Goal: Transaction & Acquisition: Purchase product/service

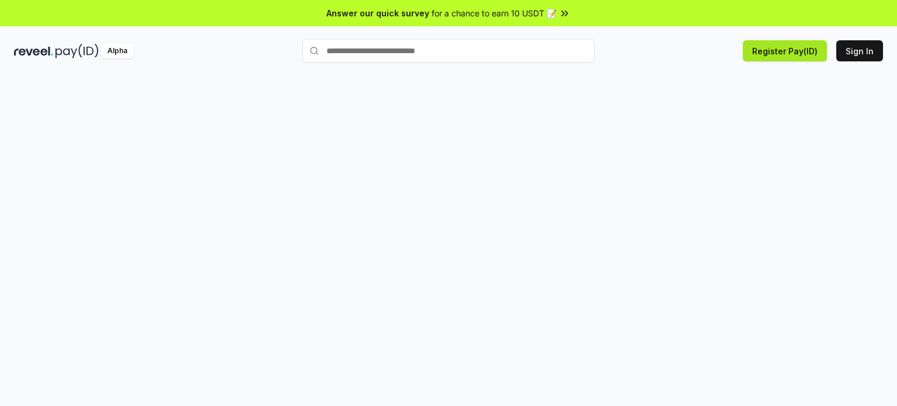
click at [773, 58] on button "Register Pay(ID)" at bounding box center [785, 50] width 84 height 21
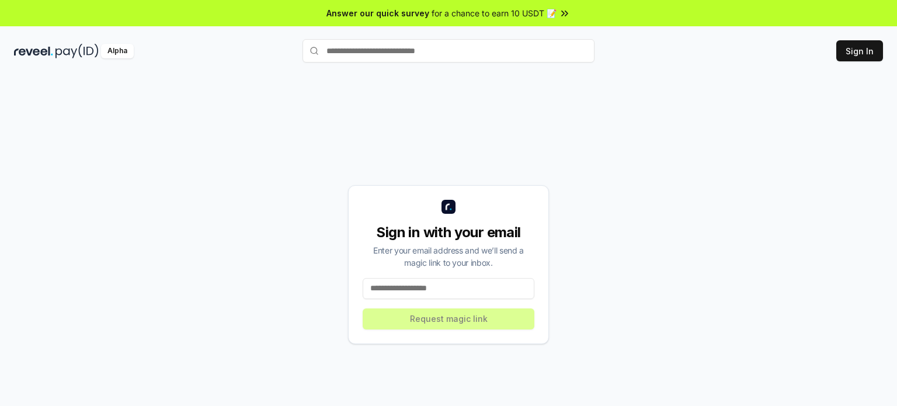
click at [481, 287] on input at bounding box center [449, 288] width 172 height 21
click at [852, 57] on button "Sign In" at bounding box center [859, 50] width 47 height 21
click at [840, 58] on button "Sign In" at bounding box center [859, 50] width 47 height 21
click at [866, 55] on button "Sign In" at bounding box center [859, 50] width 47 height 21
click at [419, 293] on input at bounding box center [449, 288] width 172 height 21
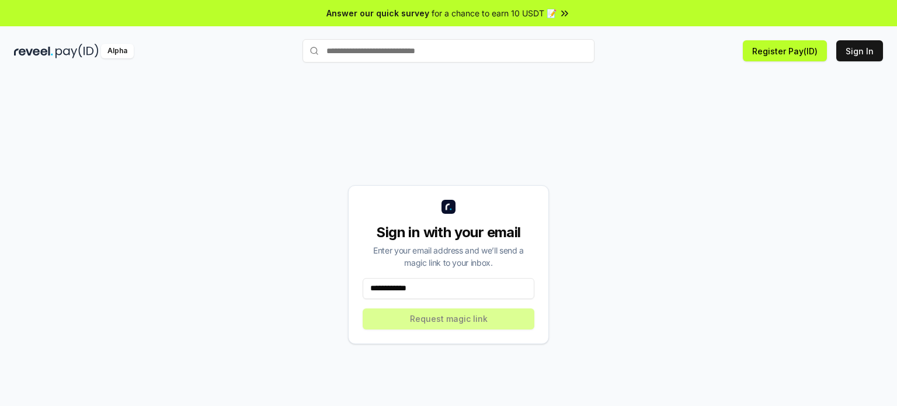
click at [454, 288] on input "**********" at bounding box center [449, 288] width 172 height 21
paste input "**********"
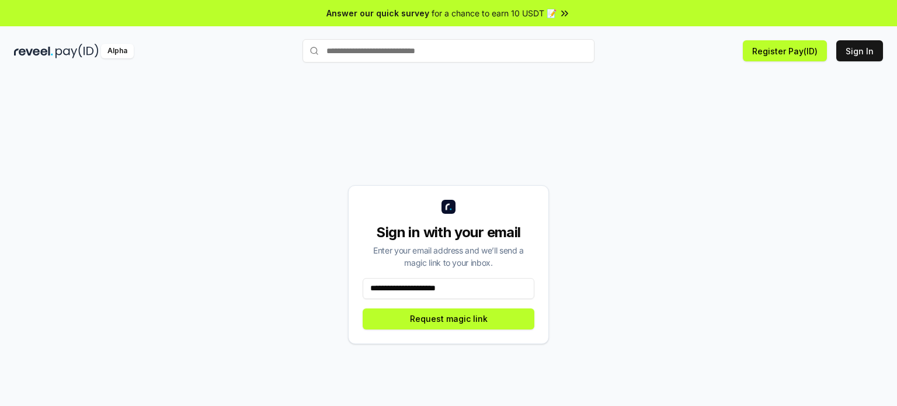
click at [425, 291] on input "**********" at bounding box center [449, 288] width 172 height 21
type input "**********"
click at [459, 314] on button "Request magic link" at bounding box center [449, 318] width 172 height 21
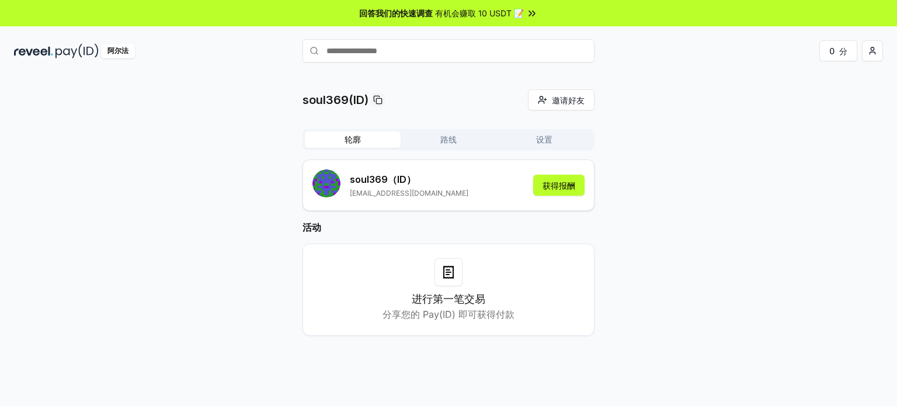
click at [448, 277] on icon at bounding box center [448, 272] width 9 height 12
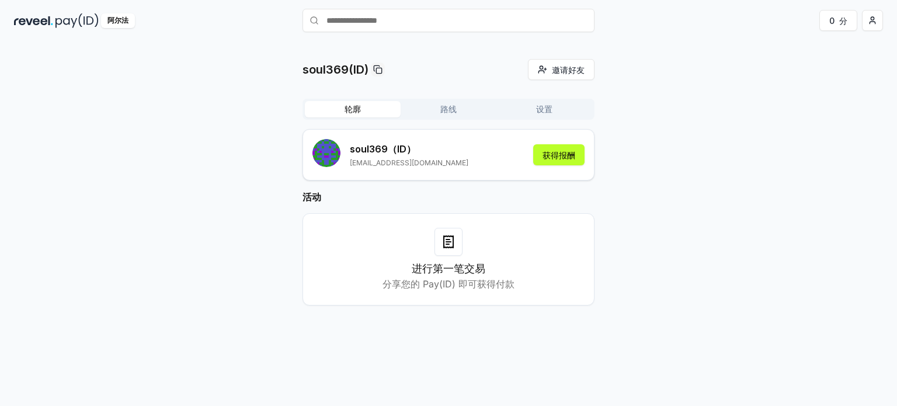
scroll to position [33, 0]
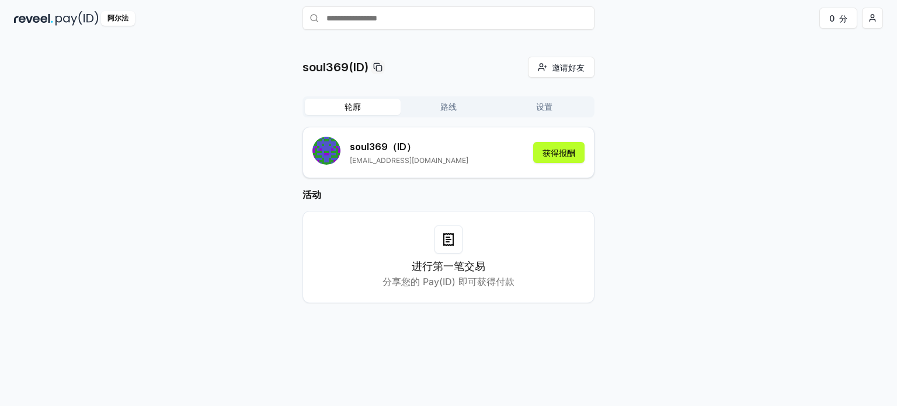
click at [469, 104] on button "路线" at bounding box center [449, 107] width 96 height 16
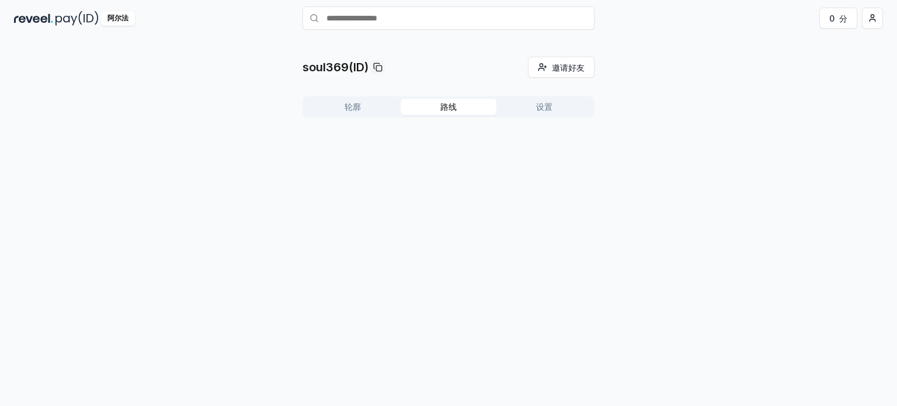
click at [538, 104] on font "设置" at bounding box center [544, 107] width 16 height 10
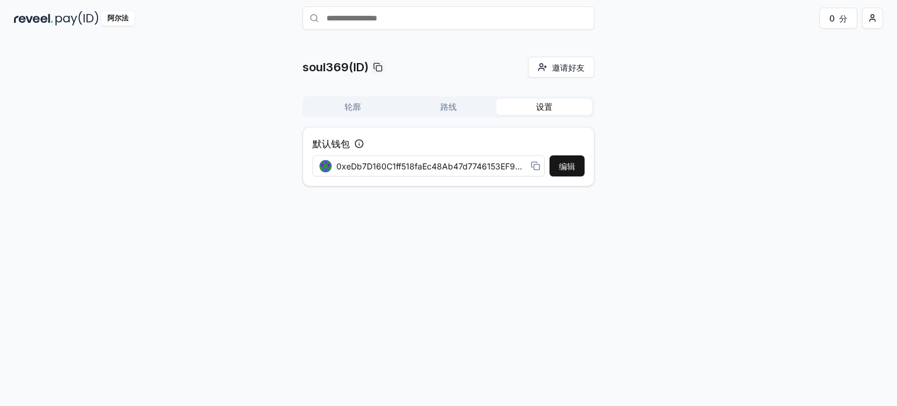
click at [65, 17] on img at bounding box center [76, 18] width 43 height 15
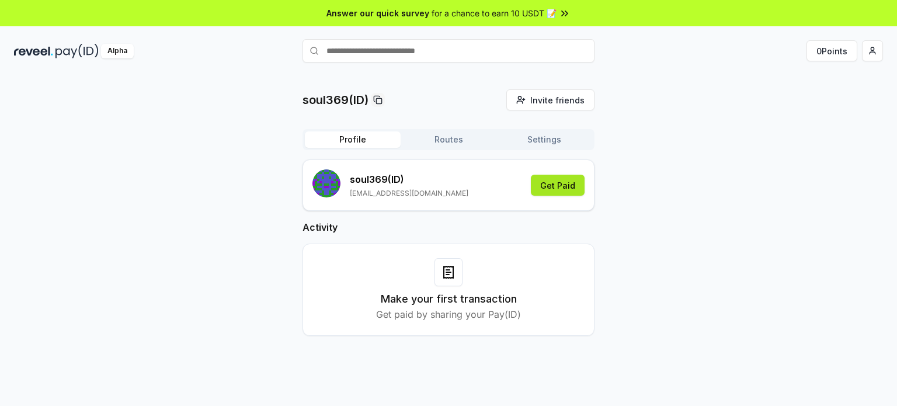
click at [551, 187] on button "Get Paid" at bounding box center [558, 185] width 54 height 21
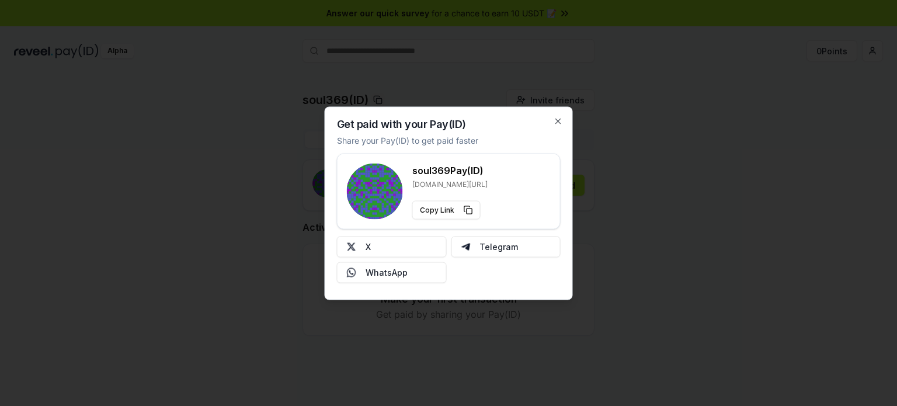
click at [550, 114] on div "Get paid with your Pay(ID) Share your Pay(ID) to get paid faster soul369 Pay(ID…" at bounding box center [449, 202] width 248 height 193
click at [563, 119] on div "Get paid with your Pay(ID) Share your Pay(ID) to get paid faster soul369 Pay(ID…" at bounding box center [449, 202] width 248 height 193
click at [556, 119] on icon "button" at bounding box center [558, 120] width 9 height 9
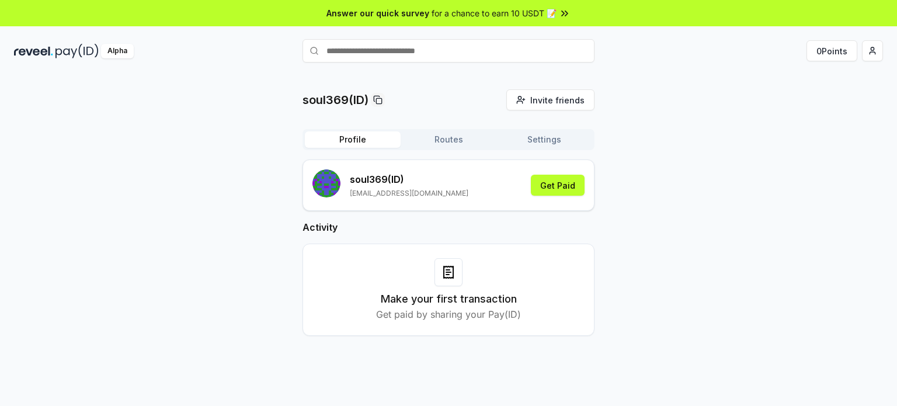
click at [418, 51] on input "text" at bounding box center [448, 50] width 292 height 23
paste input "**********"
click at [551, 53] on input "**********" at bounding box center [448, 50] width 292 height 23
type input "**********"
click at [871, 50] on html "**********" at bounding box center [448, 203] width 897 height 406
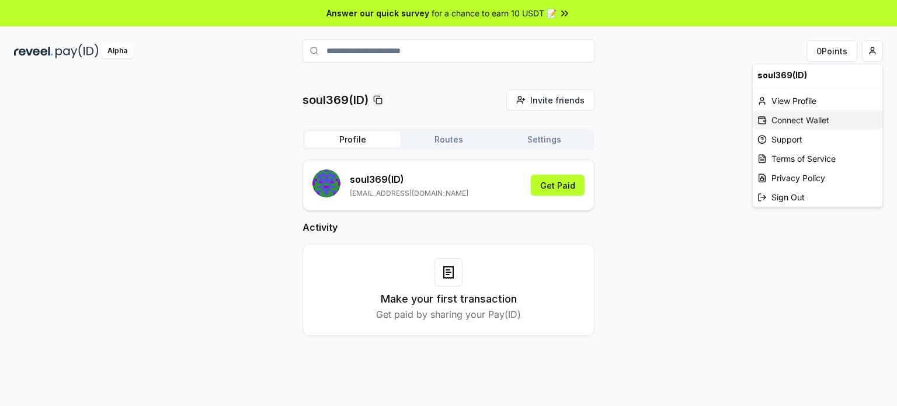
click at [794, 117] on div "Connect Wallet" at bounding box center [818, 119] width 130 height 19
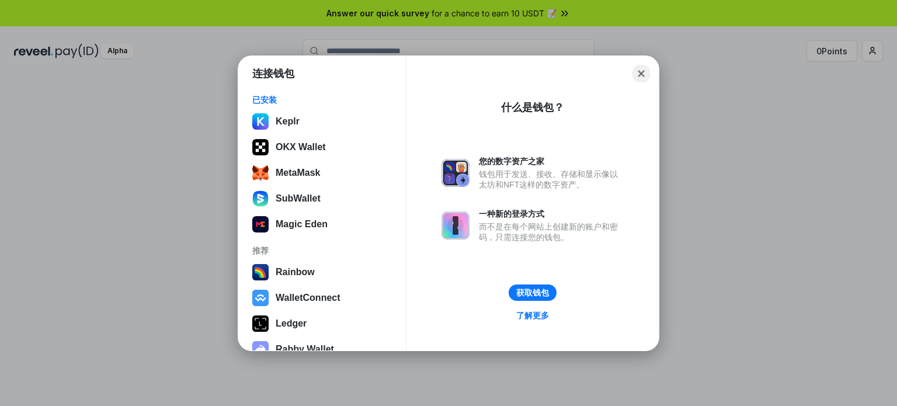
click at [640, 76] on button "Close" at bounding box center [641, 73] width 18 height 18
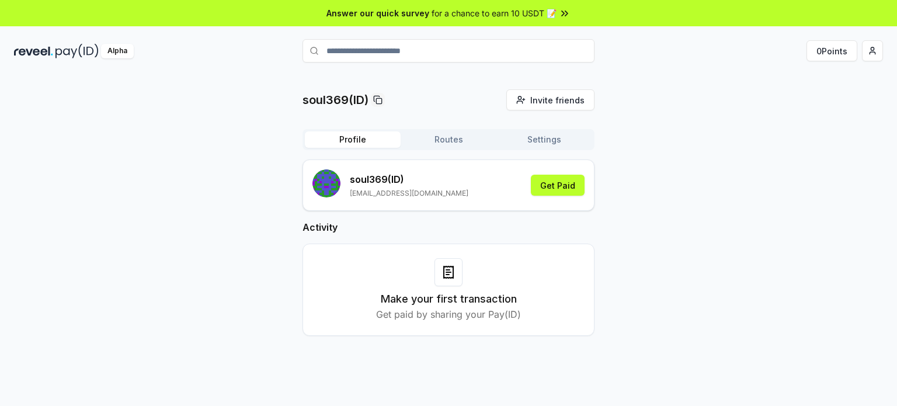
click at [476, 140] on button "Routes" at bounding box center [449, 139] width 96 height 16
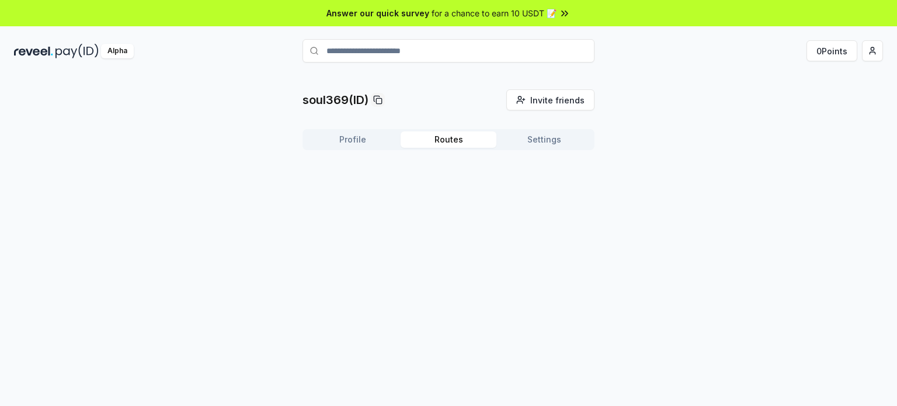
click at [535, 138] on button "Settings" at bounding box center [544, 139] width 96 height 16
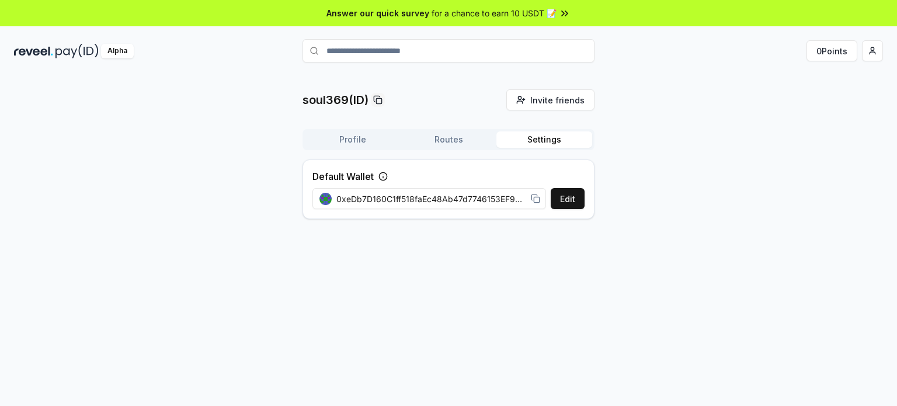
click at [369, 59] on input "**********" at bounding box center [448, 50] width 292 height 23
click at [579, 53] on icon at bounding box center [579, 51] width 14 height 14
click at [516, 53] on input "text" at bounding box center [448, 50] width 292 height 23
click at [366, 144] on button "Profile" at bounding box center [353, 139] width 96 height 16
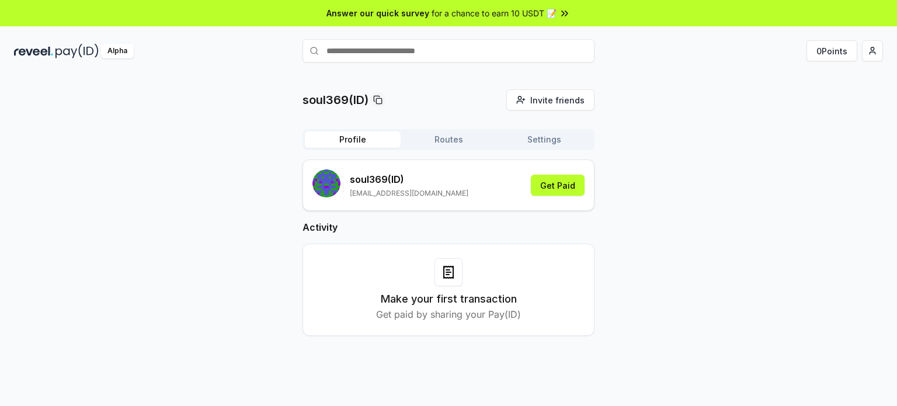
click at [446, 270] on icon at bounding box center [448, 270] width 4 height 0
click at [105, 54] on div "Alpha" at bounding box center [117, 51] width 33 height 15
click at [360, 185] on p "soul369 (ID)" at bounding box center [409, 179] width 119 height 14
click at [339, 177] on rect "submit" at bounding box center [326, 183] width 28 height 28
click at [575, 183] on button "Get Paid" at bounding box center [558, 185] width 54 height 21
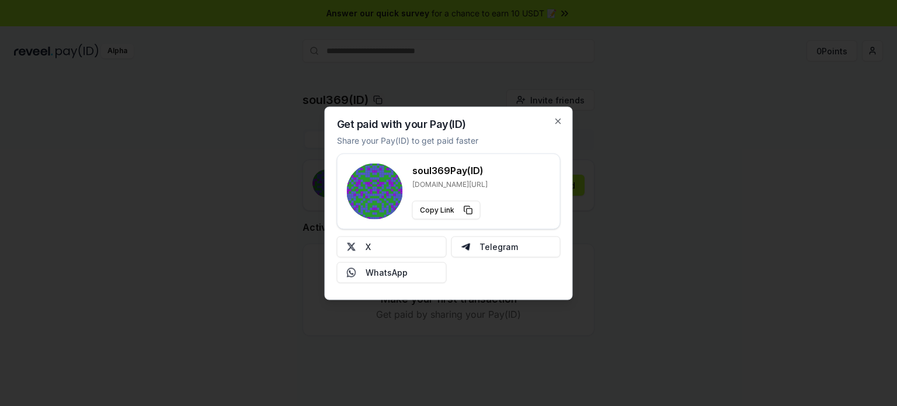
type button "https://reveel.id/pay/soul369"
click at [593, 152] on div at bounding box center [448, 203] width 897 height 406
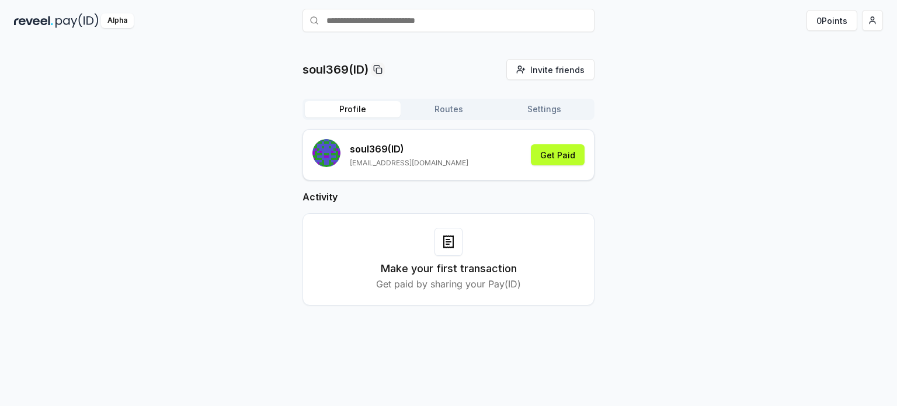
scroll to position [33, 0]
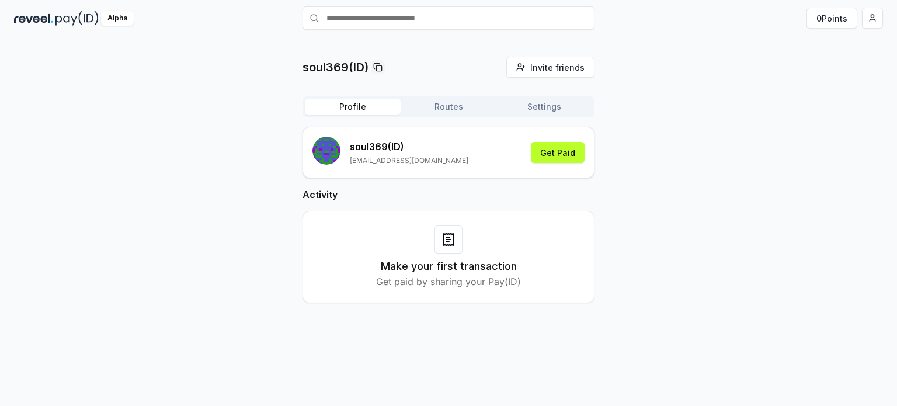
click at [449, 19] on input "text" at bounding box center [448, 17] width 292 height 23
type input "*"
type input "*******"
click at [474, 32] on button "soul369 Pay" at bounding box center [448, 40] width 292 height 21
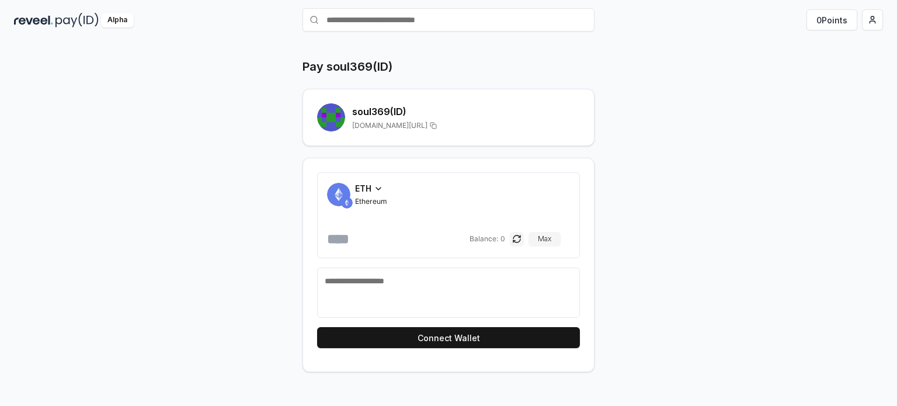
scroll to position [33, 0]
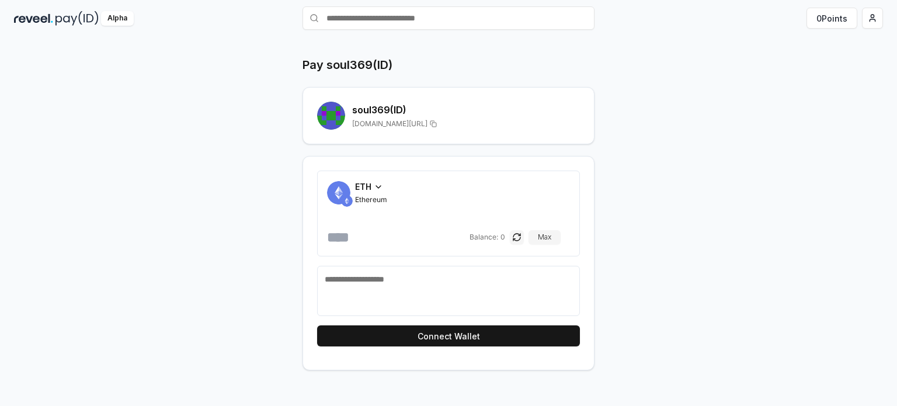
click at [380, 186] on icon at bounding box center [378, 186] width 9 height 9
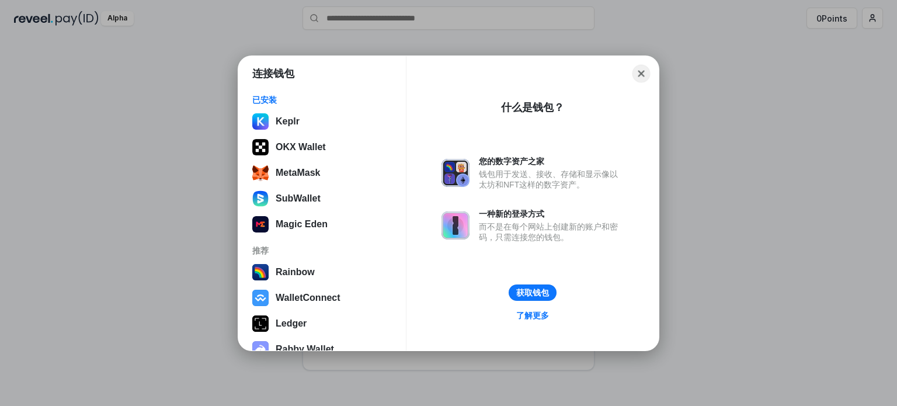
click at [640, 72] on button "Close" at bounding box center [641, 73] width 18 height 18
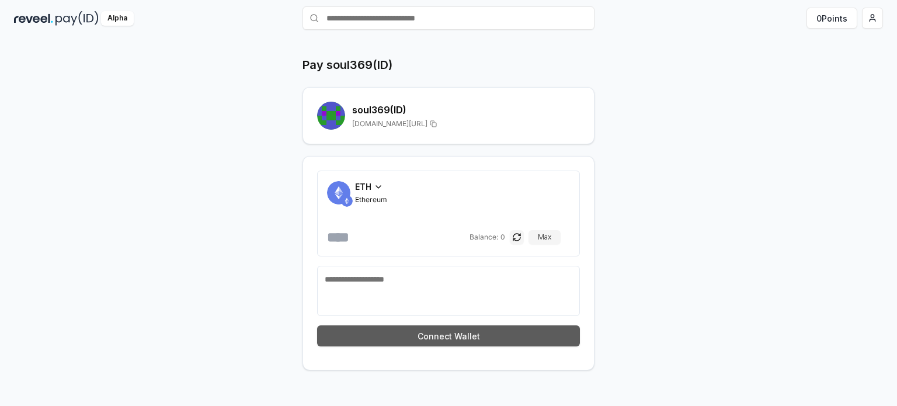
click at [467, 334] on button "Connect Wallet" at bounding box center [448, 335] width 263 height 21
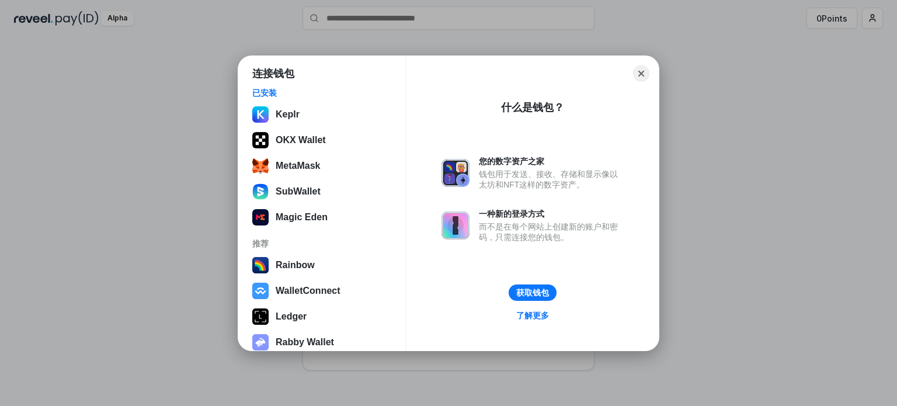
scroll to position [0, 0]
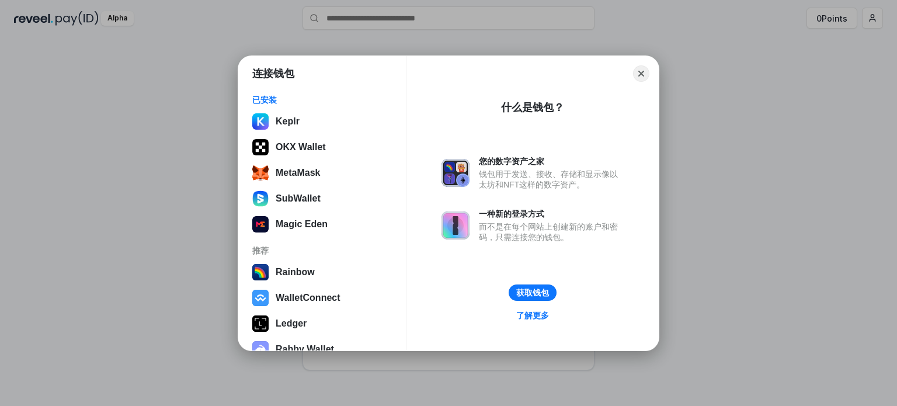
click at [137, 201] on div "连接钱包 已安装 Keplr OKX Wallet MetaMask SubWallet Magic Eden 推荐 Rainbow WalletConnec…" at bounding box center [448, 202] width 1130 height 639
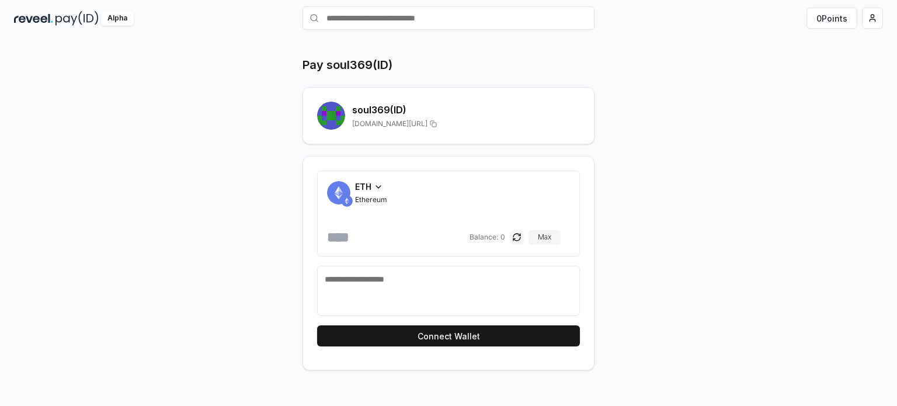
click at [381, 187] on icon at bounding box center [378, 186] width 9 height 9
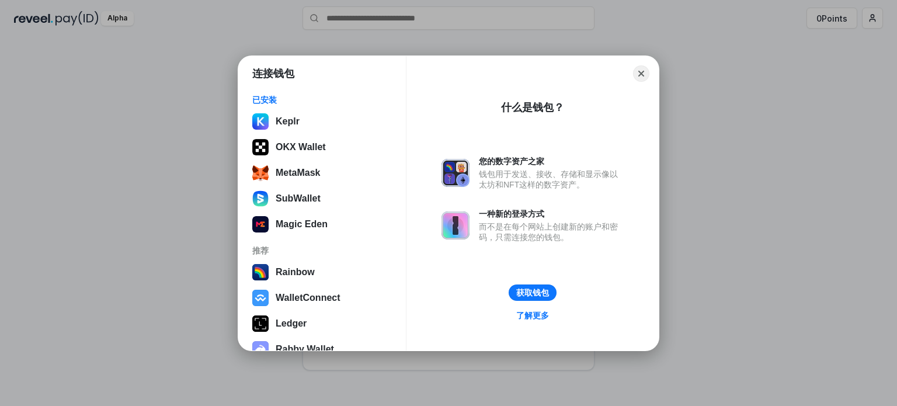
drag, startPoint x: 710, startPoint y: 182, endPoint x: 691, endPoint y: 186, distance: 19.8
click at [711, 182] on div "连接钱包 已安装 Keplr OKX Wallet MetaMask SubWallet Magic Eden 推荐 Rainbow WalletConnec…" at bounding box center [448, 202] width 1130 height 639
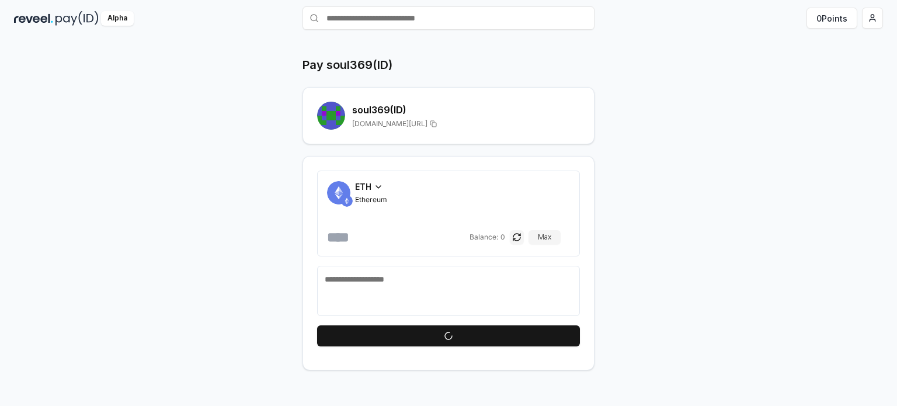
click at [377, 187] on icon at bounding box center [378, 186] width 9 height 9
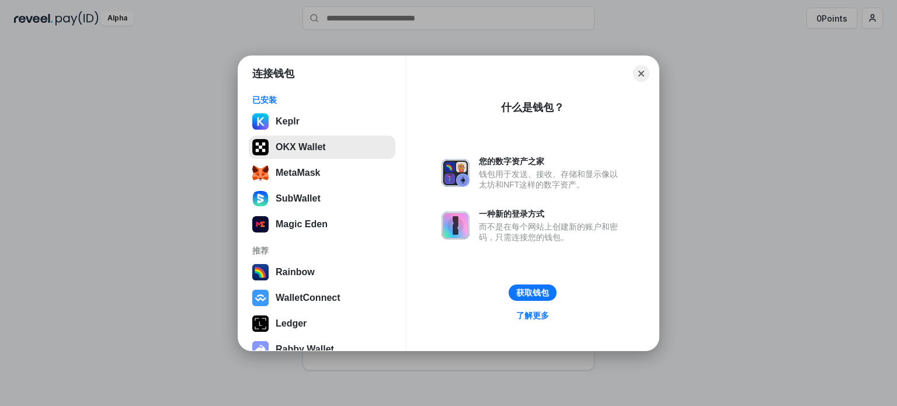
click at [333, 148] on button "OKX Wallet" at bounding box center [322, 146] width 147 height 23
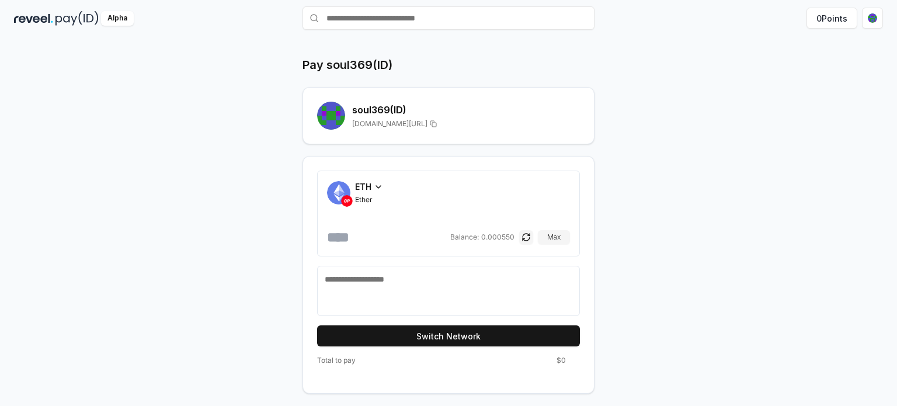
click at [364, 199] on span "Ether" at bounding box center [369, 199] width 28 height 9
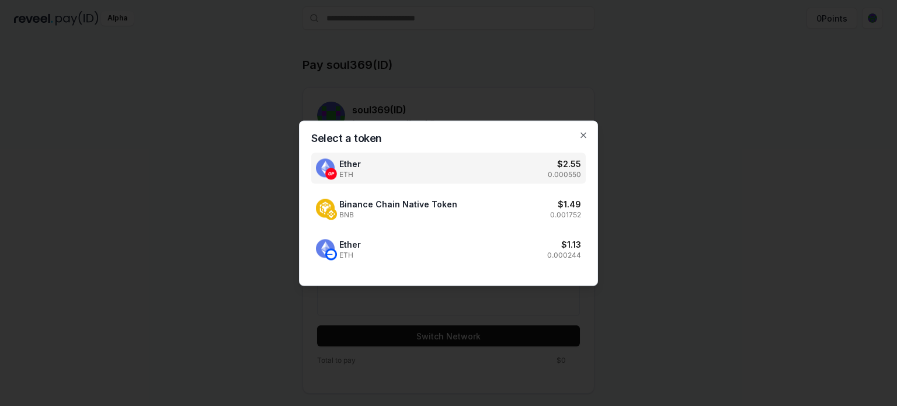
click at [397, 170] on div "Ether ETH $ 2.55 0.000550" at bounding box center [448, 167] width 274 height 31
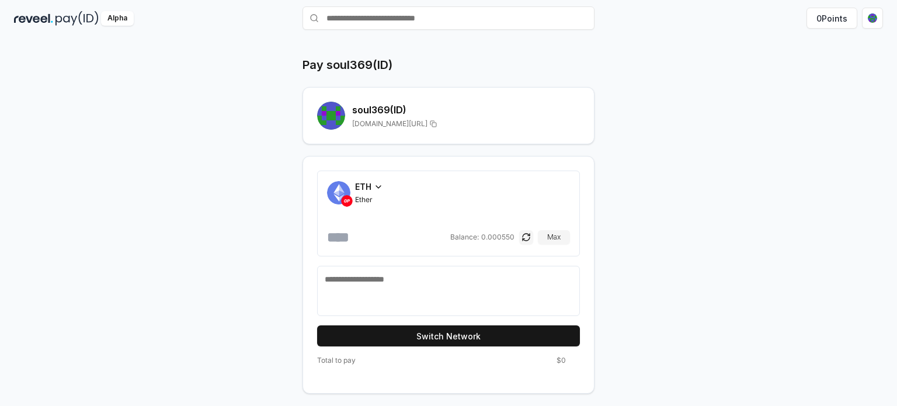
click at [381, 235] on input "number" at bounding box center [387, 237] width 121 height 19
drag, startPoint x: 388, startPoint y: 228, endPoint x: 386, endPoint y: 234, distance: 6.3
click at [388, 228] on input "number" at bounding box center [387, 237] width 121 height 19
click at [371, 291] on textarea at bounding box center [449, 290] width 248 height 35
type textarea "**********"
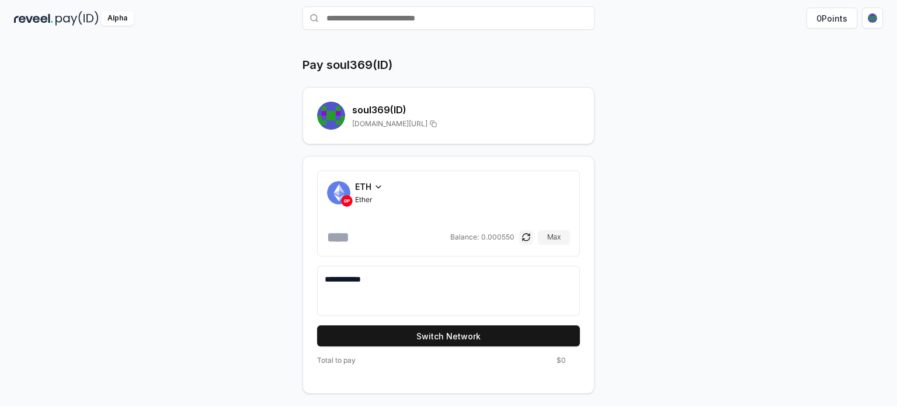
click at [390, 238] on input "number" at bounding box center [387, 237] width 121 height 19
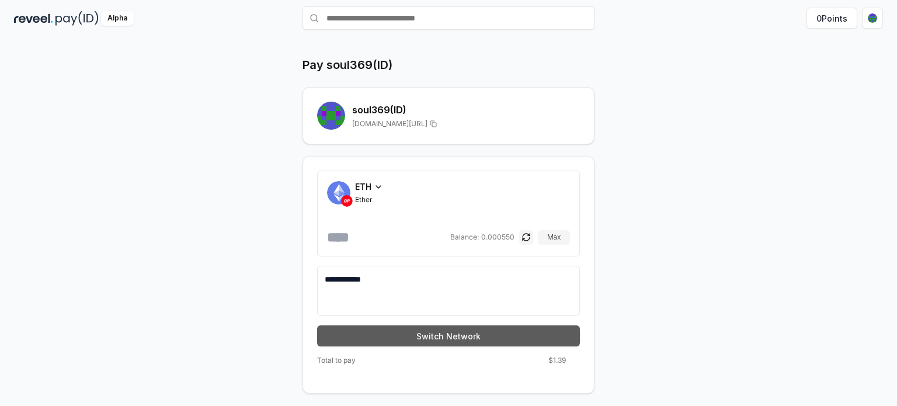
click at [430, 331] on button "Switch Network" at bounding box center [448, 335] width 263 height 21
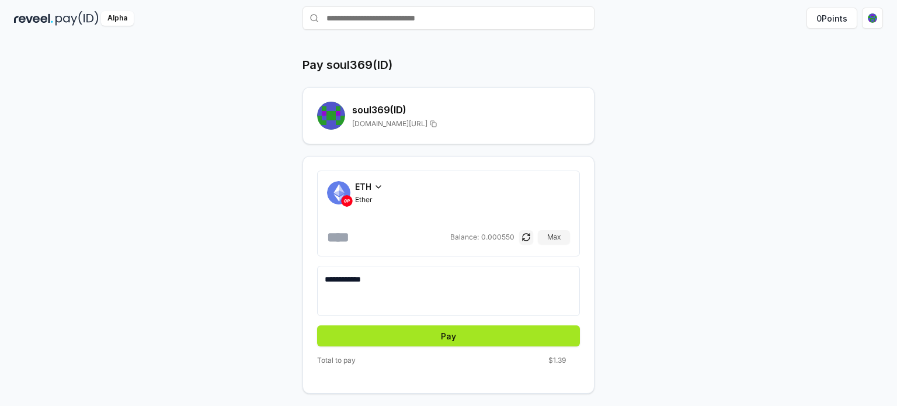
click at [481, 333] on button "Pay" at bounding box center [448, 335] width 263 height 21
click at [522, 331] on button "Pay" at bounding box center [448, 335] width 263 height 21
click at [466, 330] on button "Pay" at bounding box center [448, 335] width 263 height 21
click at [464, 330] on button "Pay" at bounding box center [448, 335] width 263 height 21
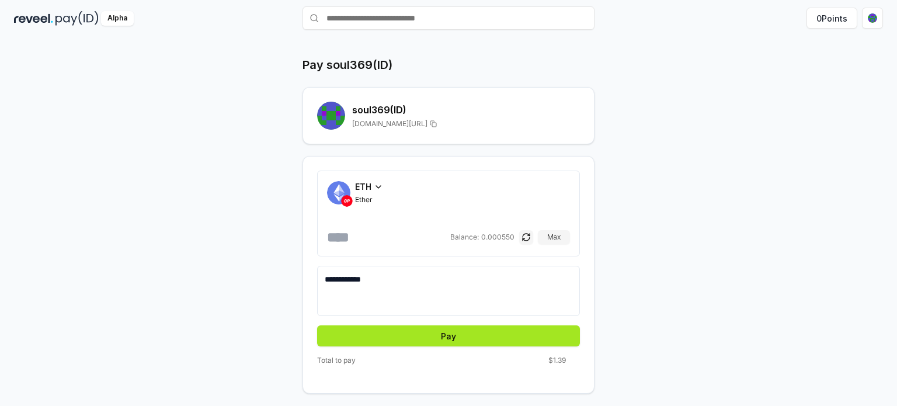
click at [464, 330] on button "Pay" at bounding box center [448, 335] width 263 height 21
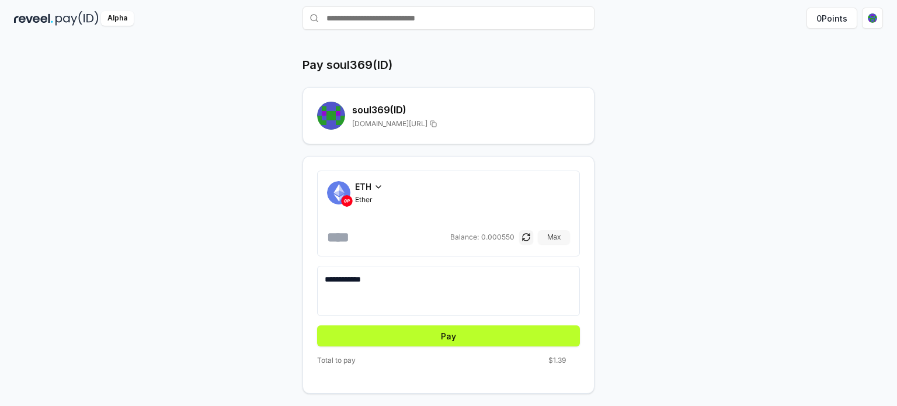
click at [555, 233] on button "Max" at bounding box center [554, 237] width 32 height 14
drag, startPoint x: 426, startPoint y: 237, endPoint x: 370, endPoint y: 241, distance: 55.6
click at [370, 241] on input "**********" at bounding box center [387, 237] width 121 height 19
type input "******"
click at [403, 323] on form "**********" at bounding box center [448, 258] width 263 height 176
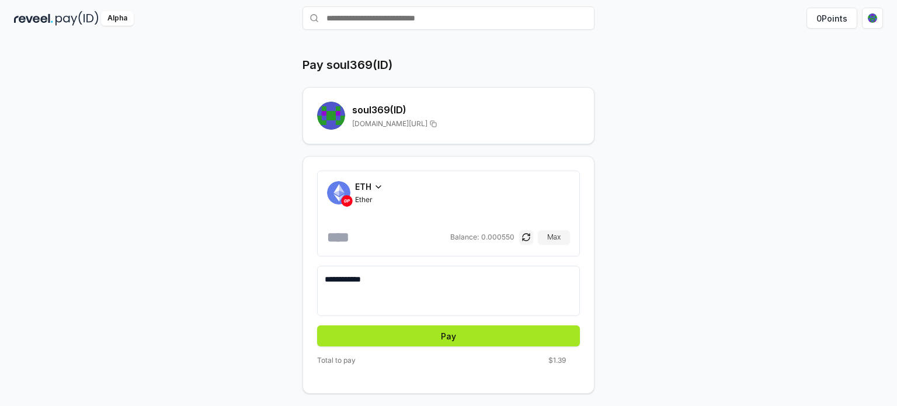
click at [412, 332] on button "Pay" at bounding box center [448, 335] width 263 height 21
click at [463, 336] on button "Pay" at bounding box center [448, 335] width 263 height 21
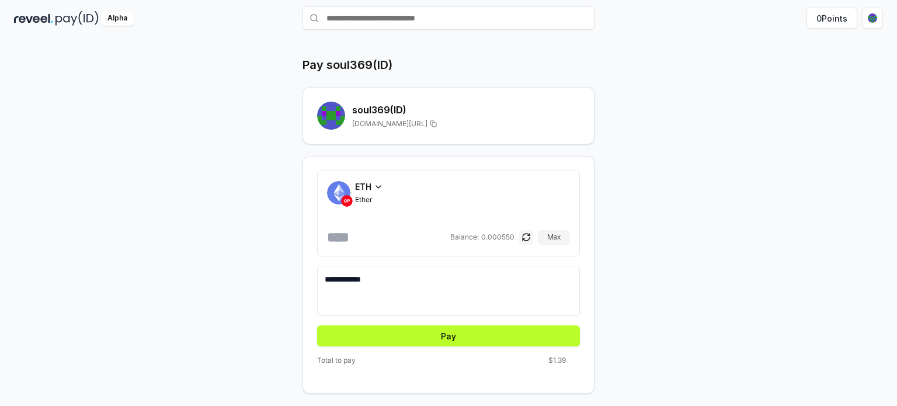
click at [375, 182] on icon at bounding box center [378, 186] width 9 height 9
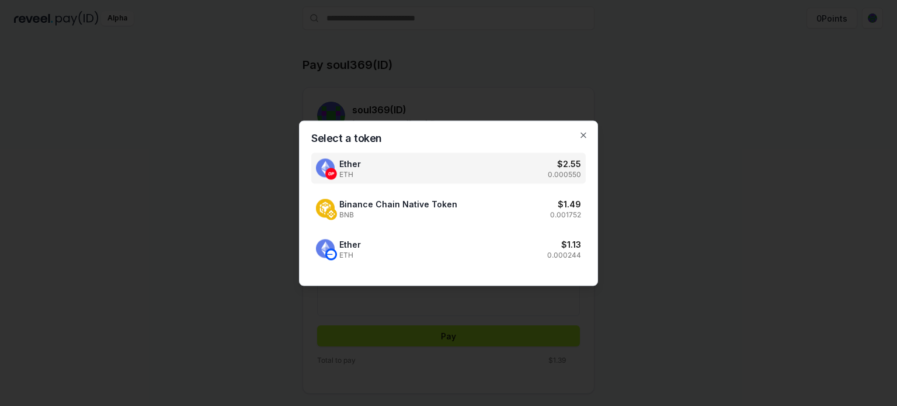
click at [397, 192] on div "Select a token Ether ETH $ 2.55 0.000550 Binance Chain Native Token BNB $ 1.49 …" at bounding box center [448, 202] width 299 height 165
click at [406, 206] on span "Binance Chain Native Token" at bounding box center [398, 203] width 118 height 12
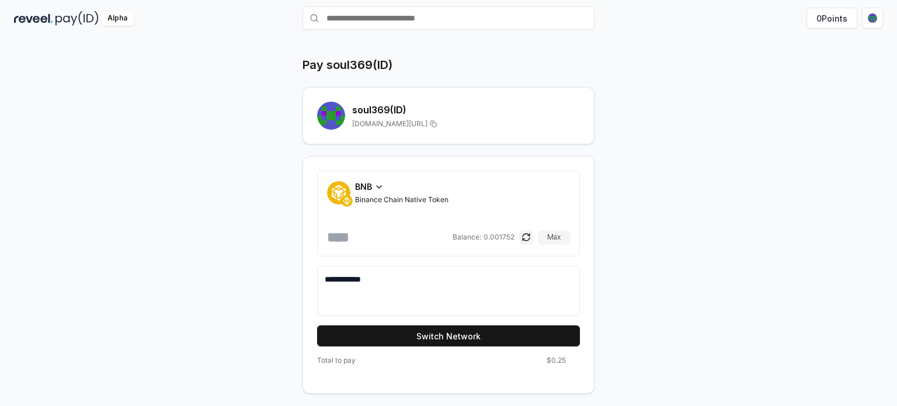
click at [392, 235] on input "******" at bounding box center [388, 237] width 123 height 19
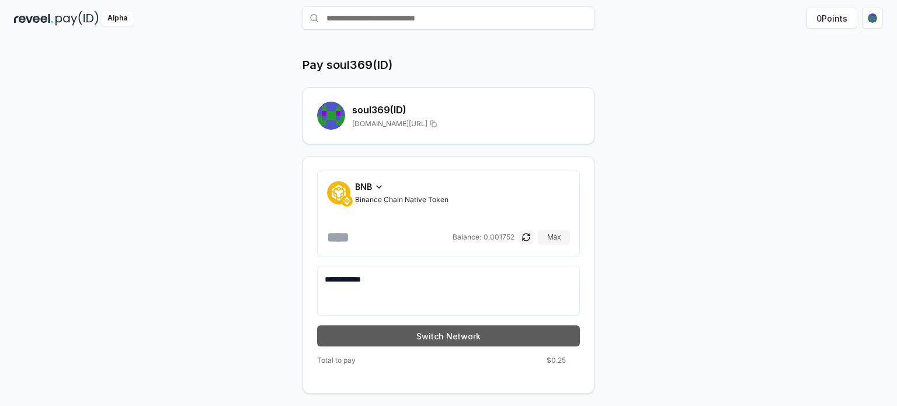
click at [405, 332] on button "Switch Network" at bounding box center [448, 335] width 263 height 21
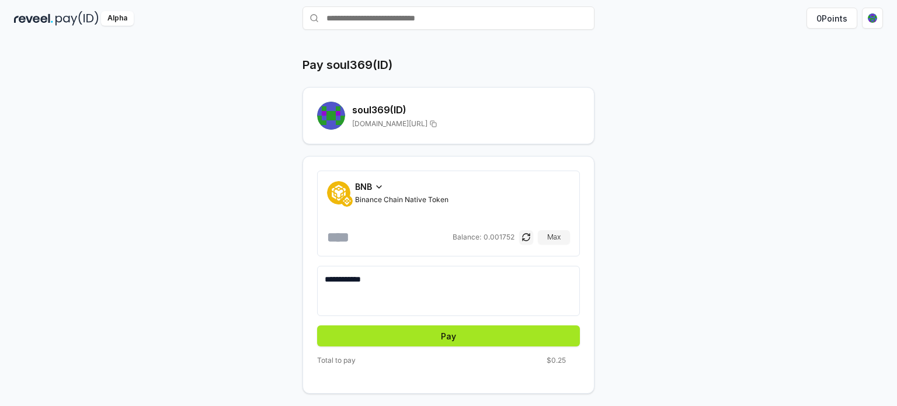
click at [481, 336] on button "Pay" at bounding box center [448, 335] width 263 height 21
click at [475, 335] on button "Pay" at bounding box center [448, 335] width 263 height 21
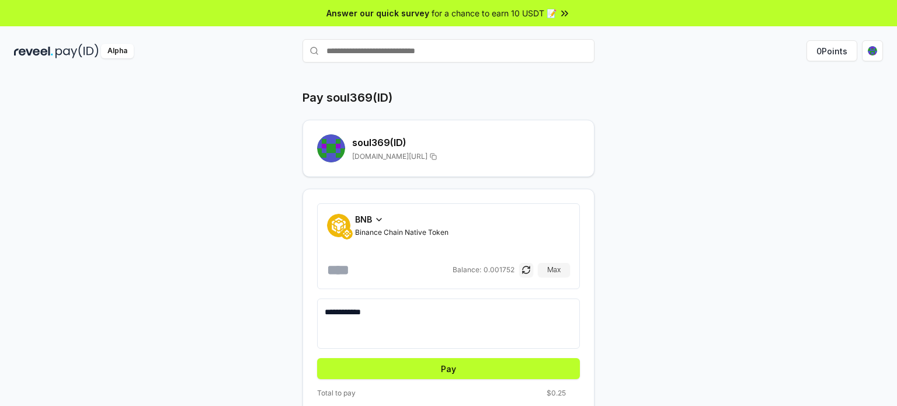
click at [490, 383] on div "**********" at bounding box center [448, 308] width 292 height 238
click at [485, 368] on button "Pay" at bounding box center [448, 368] width 263 height 21
click at [428, 375] on button "Pay" at bounding box center [448, 368] width 263 height 21
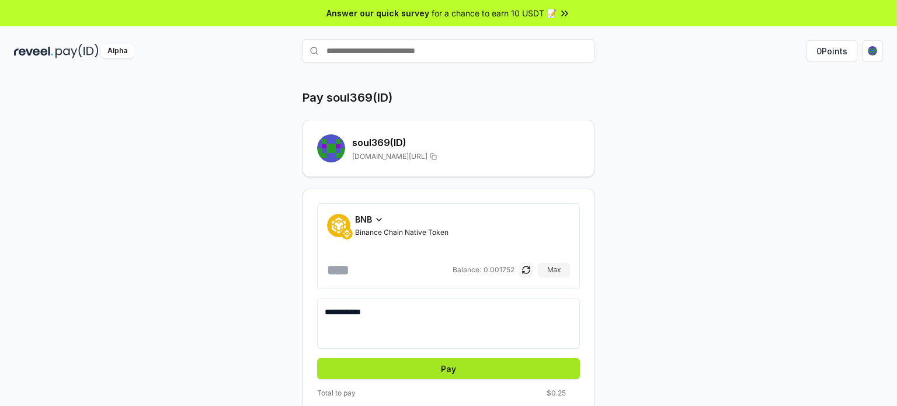
click at [428, 375] on button "Pay" at bounding box center [448, 368] width 263 height 21
click at [451, 367] on button "Pay" at bounding box center [448, 368] width 263 height 21
click at [418, 371] on button "Pay" at bounding box center [448, 368] width 263 height 21
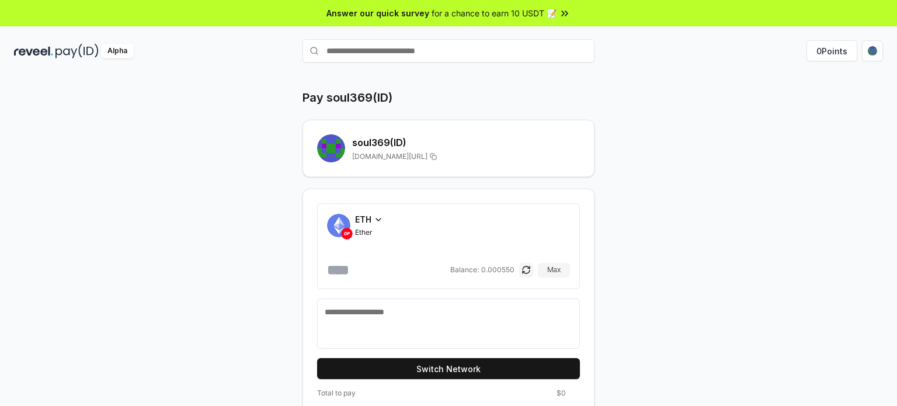
click at [413, 268] on input "number" at bounding box center [387, 269] width 121 height 19
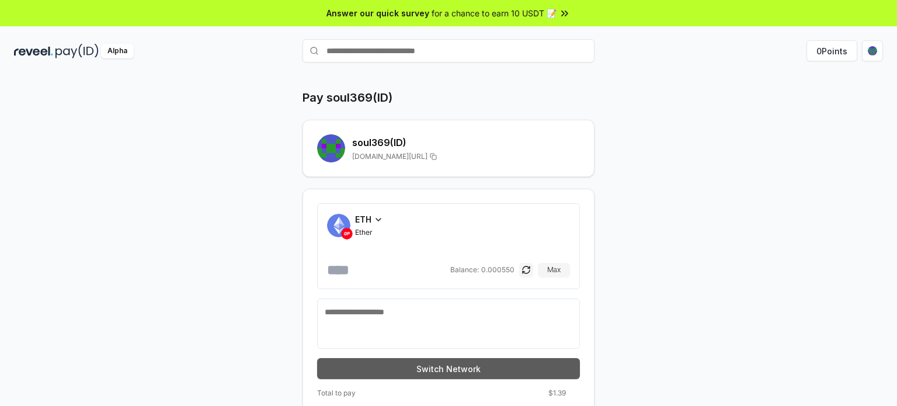
type input "******"
click at [461, 359] on button "Switch Network" at bounding box center [448, 368] width 263 height 21
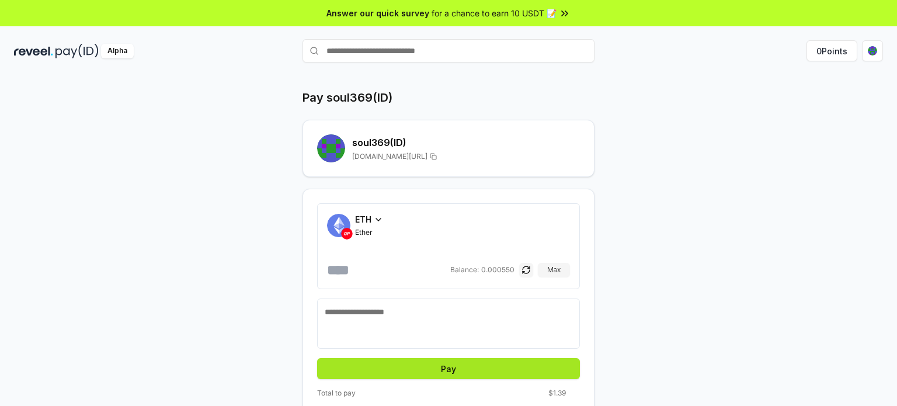
click at [442, 359] on button "Pay" at bounding box center [448, 368] width 263 height 21
click at [430, 366] on button "Pay" at bounding box center [448, 368] width 263 height 21
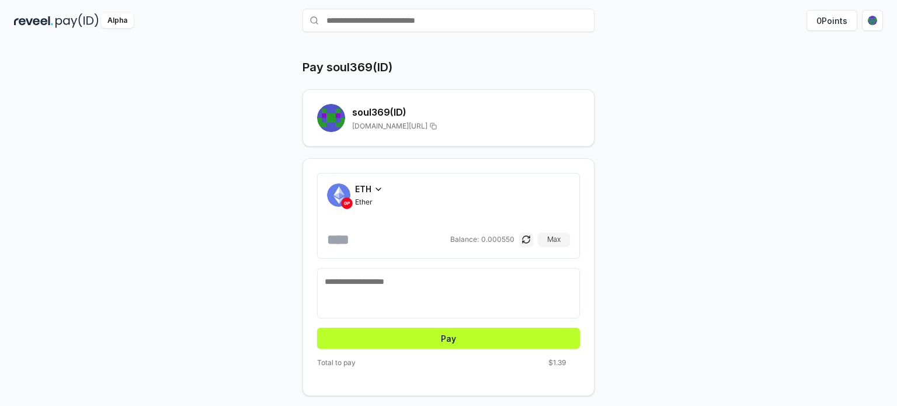
scroll to position [33, 0]
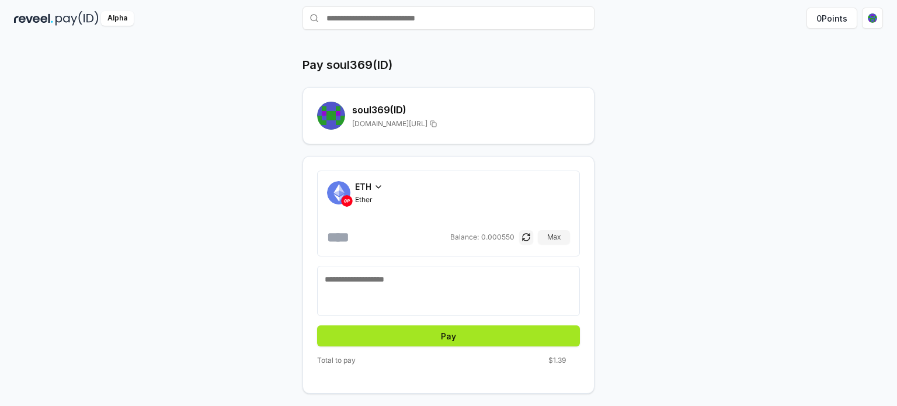
click at [392, 341] on button "Pay" at bounding box center [448, 335] width 263 height 21
click at [390, 333] on button "Pay" at bounding box center [448, 335] width 263 height 21
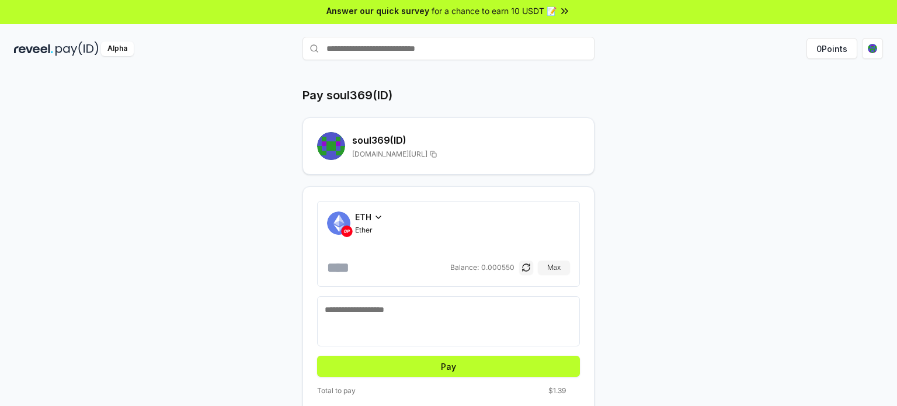
scroll to position [0, 0]
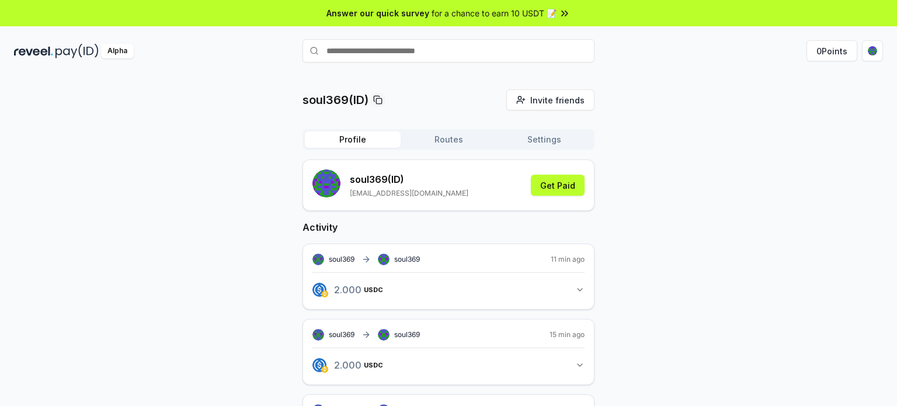
click at [466, 45] on input "text" at bounding box center [448, 50] width 292 height 23
type input "*******"
click at [409, 76] on button "No Results" at bounding box center [448, 73] width 292 height 21
click at [409, 74] on button "soul369 Pay" at bounding box center [448, 73] width 292 height 21
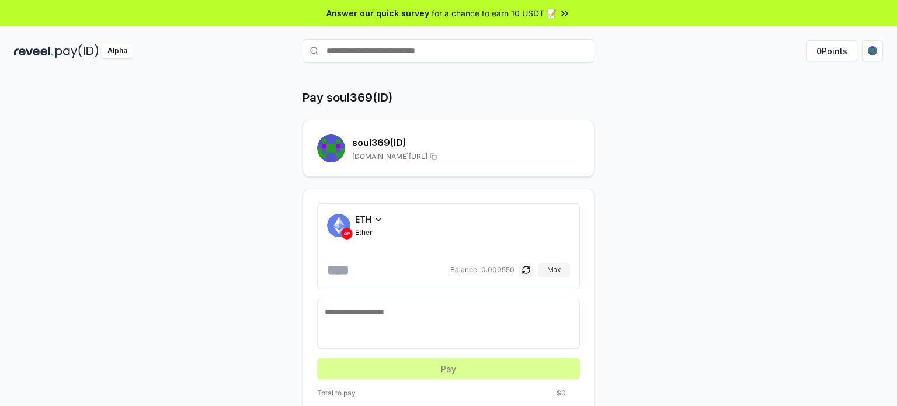
click at [448, 48] on input "text" at bounding box center [448, 50] width 292 height 23
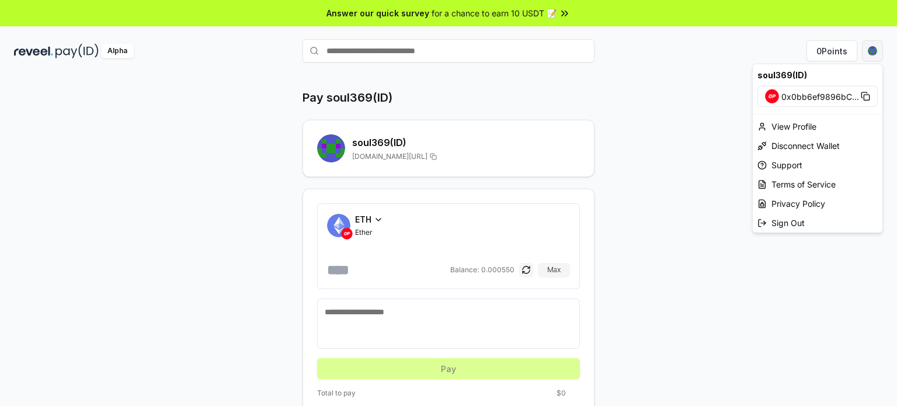
click at [874, 51] on html "Answer our quick survey for a chance to earn 10 USDT 📝 Alpha 0 Points Pay soul3…" at bounding box center [448, 203] width 897 height 406
click at [115, 58] on html "Answer our quick survey for a chance to earn 10 USDT 📝 Alpha 0 Points Pay soul3…" at bounding box center [448, 203] width 897 height 406
click at [116, 54] on div "Alpha" at bounding box center [117, 51] width 33 height 15
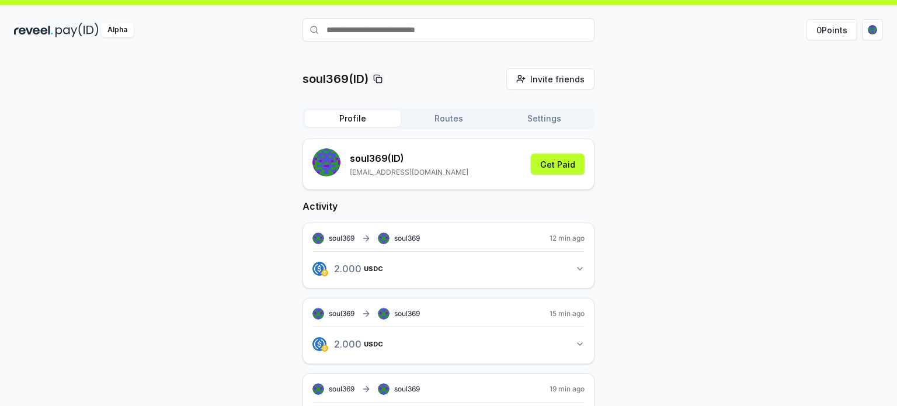
scroll to position [117, 0]
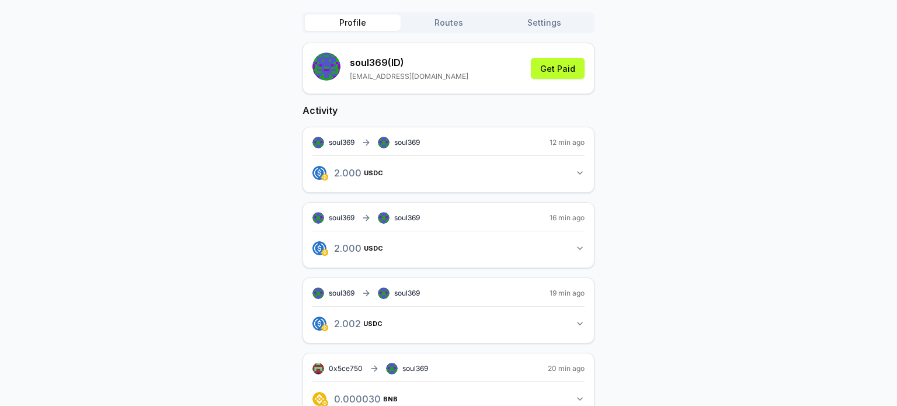
click at [520, 170] on button "2.000 USDC 2 USDC" at bounding box center [448, 173] width 272 height 20
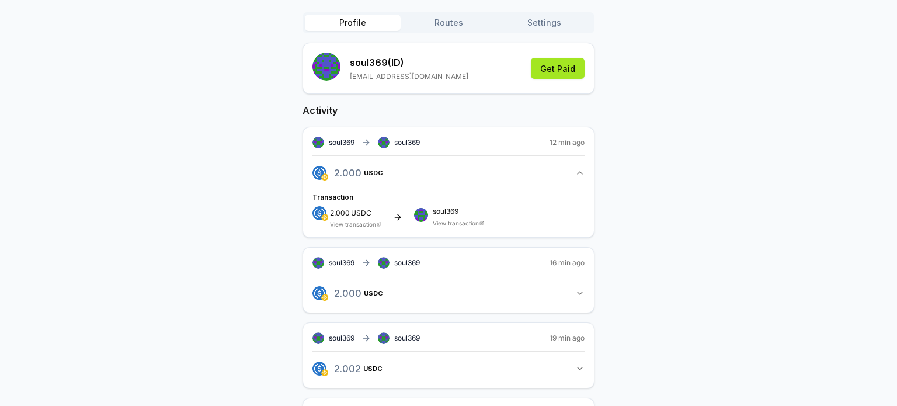
click at [551, 65] on button "Get Paid" at bounding box center [558, 68] width 54 height 21
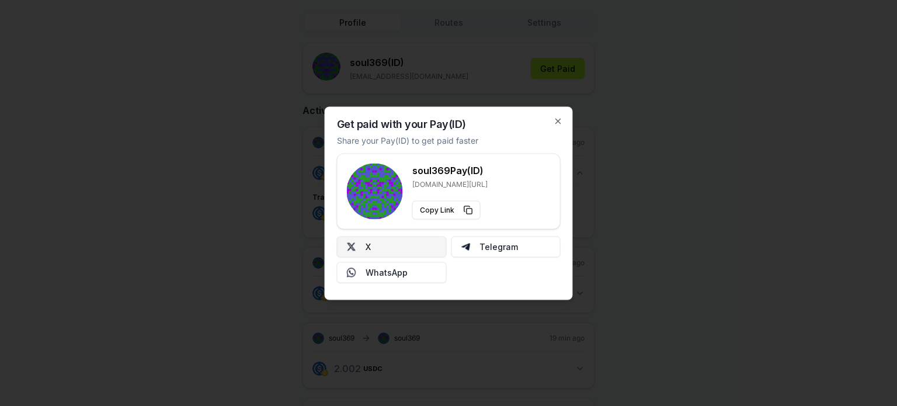
click at [413, 249] on button "X" at bounding box center [392, 246] width 110 height 21
click at [790, 231] on div at bounding box center [448, 203] width 897 height 406
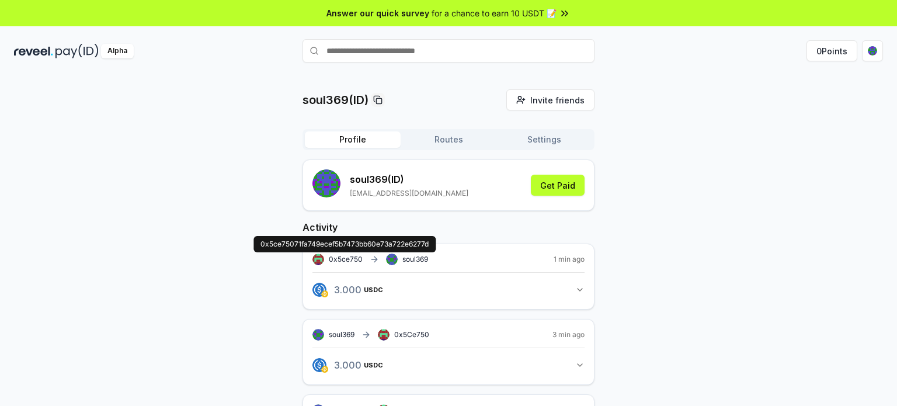
click at [349, 261] on span "0x5ce750" at bounding box center [346, 259] width 34 height 9
